Goal: Transaction & Acquisition: Purchase product/service

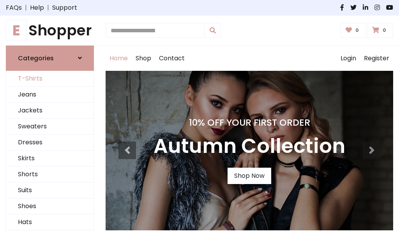
click at [50, 79] on link "T-Shirts" at bounding box center [49, 79] width 87 height 16
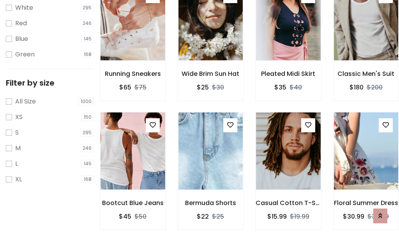
scroll to position [14, 0]
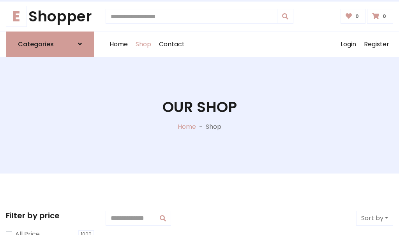
click at [199, 115] on h1 "Our Shop" at bounding box center [199, 107] width 74 height 18
click at [249, 44] on div "Home Shop Contact Log out Login Register" at bounding box center [248, 44] width 287 height 25
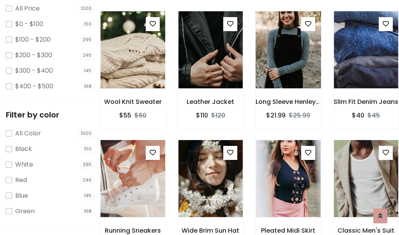
click at [288, 64] on img at bounding box center [287, 49] width 77 height 187
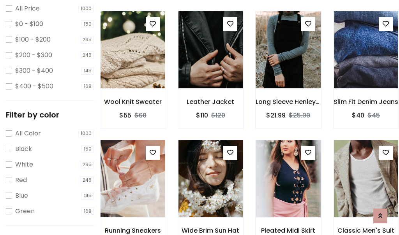
scroll to position [226, 0]
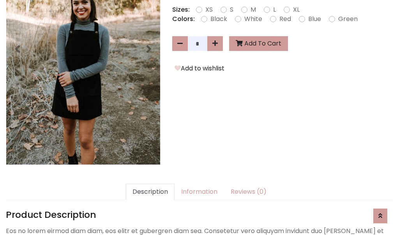
scroll to position [190, 0]
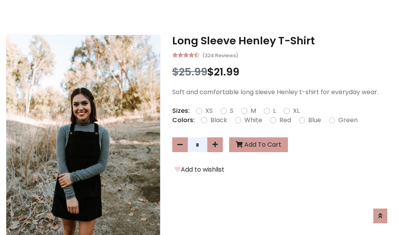
click at [282, 40] on h3 "Long Sleeve Henley T-Shirt" at bounding box center [282, 41] width 221 height 12
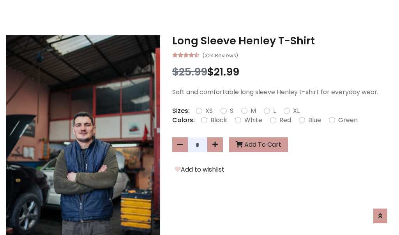
click at [282, 40] on h3 "Long Sleeve Henley T-Shirt" at bounding box center [282, 41] width 221 height 12
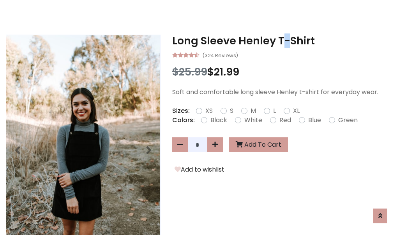
click at [282, 40] on h3 "Long Sleeve Henley T-Shirt" at bounding box center [282, 41] width 221 height 12
